Goal: Transaction & Acquisition: Purchase product/service

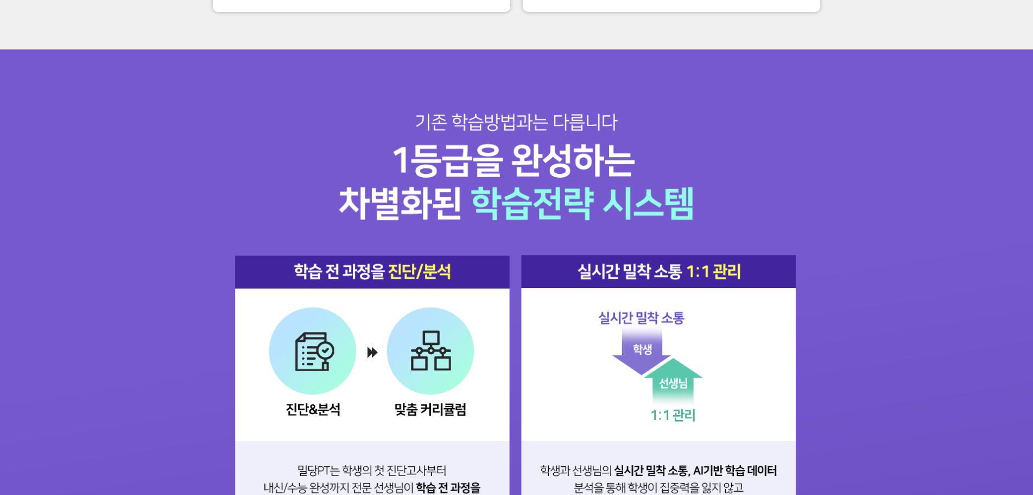
scroll to position [1357, 0]
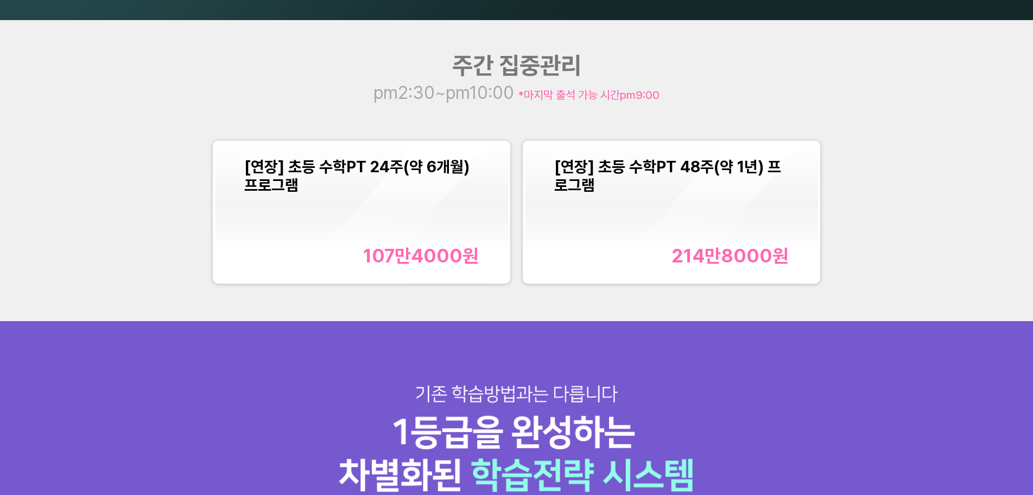
click at [379, 210] on div "[연장] 초등 수학PT 24주(약 6개월) 프로그램 107만4000 원" at bounding box center [361, 212] width 235 height 110
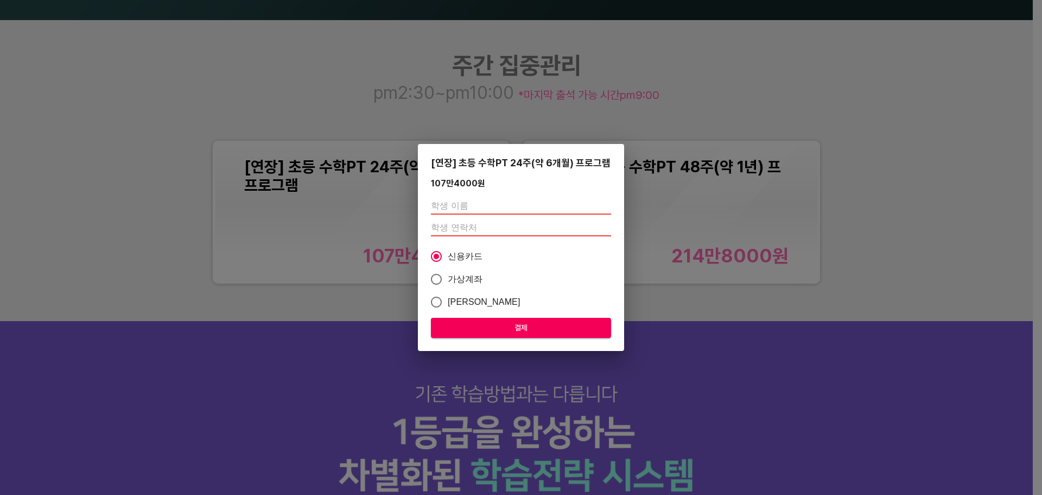
click at [477, 208] on input "text" at bounding box center [521, 205] width 180 height 17
type input "테스트"
type input "01011234556"
click at [530, 331] on span "결제" at bounding box center [521, 328] width 163 height 14
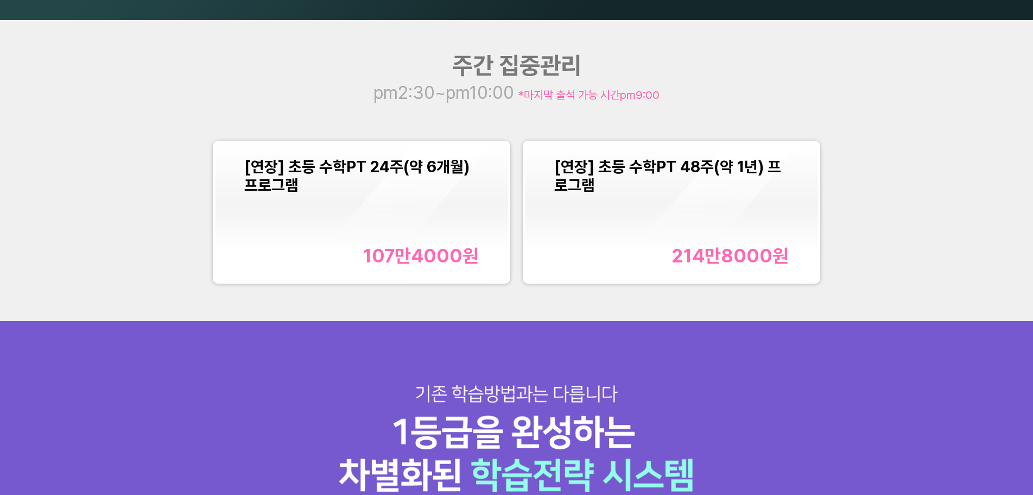
click at [454, 230] on div "[연장] 초등 수학PT 24주(약 6개월) 프로그램 107만4000 원" at bounding box center [361, 212] width 235 height 110
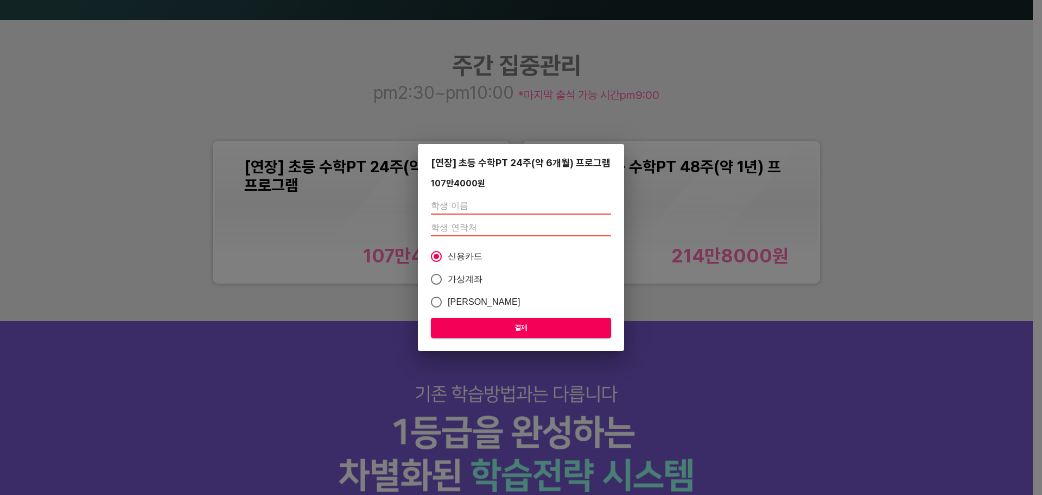
click at [503, 200] on input "text" at bounding box center [521, 205] width 180 height 17
type input "테스트"
drag, startPoint x: 507, startPoint y: 224, endPoint x: 546, endPoint y: 223, distance: 39.1
click at [507, 224] on input "number" at bounding box center [521, 227] width 180 height 17
type input "01012345678"
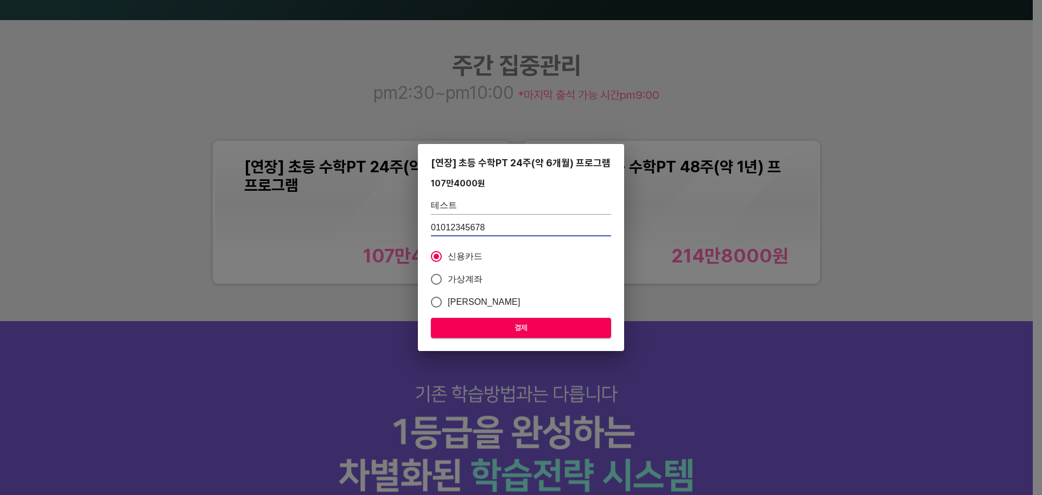
click at [559, 312] on label "[PERSON_NAME]" at bounding box center [514, 301] width 178 height 23
click at [448, 312] on input "[PERSON_NAME]" at bounding box center [436, 301] width 23 height 23
radio input "true"
click at [564, 329] on span "결제" at bounding box center [521, 328] width 163 height 14
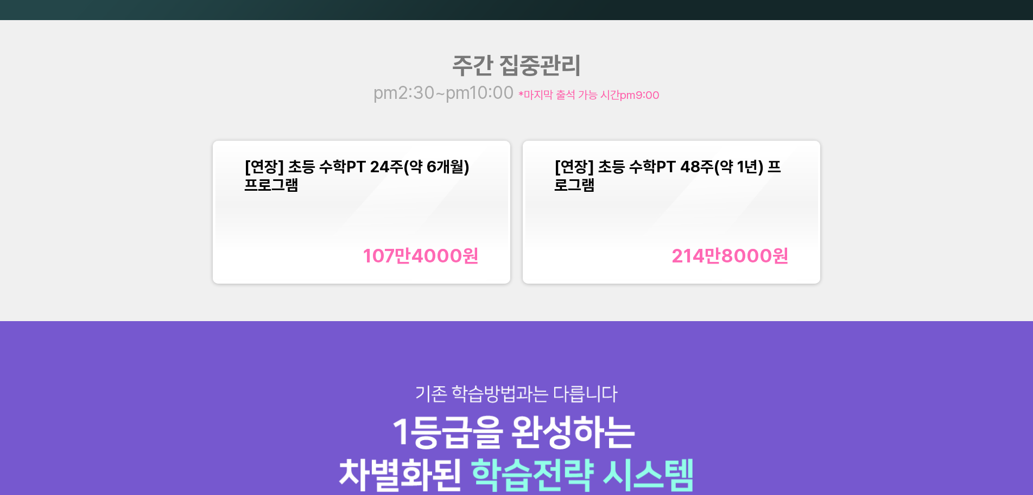
click at [350, 228] on div "[연장] 초등 수학PT 24주(약 6개월) 프로그램 107만4000 원" at bounding box center [361, 212] width 235 height 110
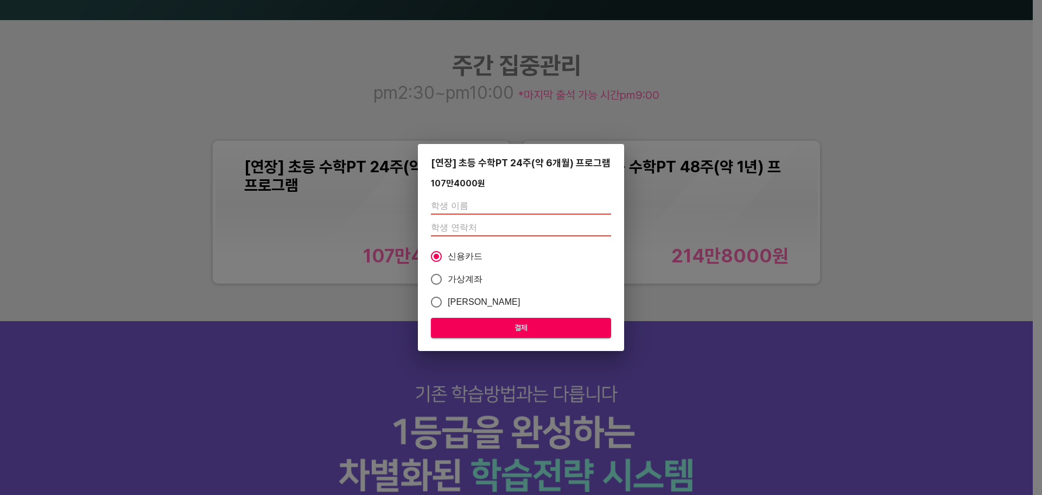
click at [491, 207] on input "text" at bounding box center [521, 205] width 180 height 17
type input "x"
type input "태"
type input "테스트"
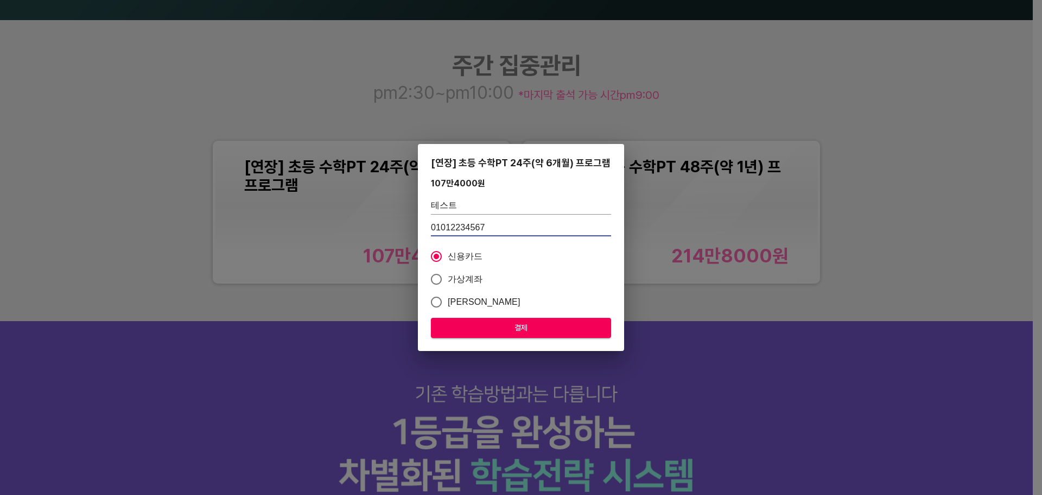
type input "01012234567"
click at [495, 328] on span "결제" at bounding box center [521, 328] width 163 height 14
